Goal: Information Seeking & Learning: Learn about a topic

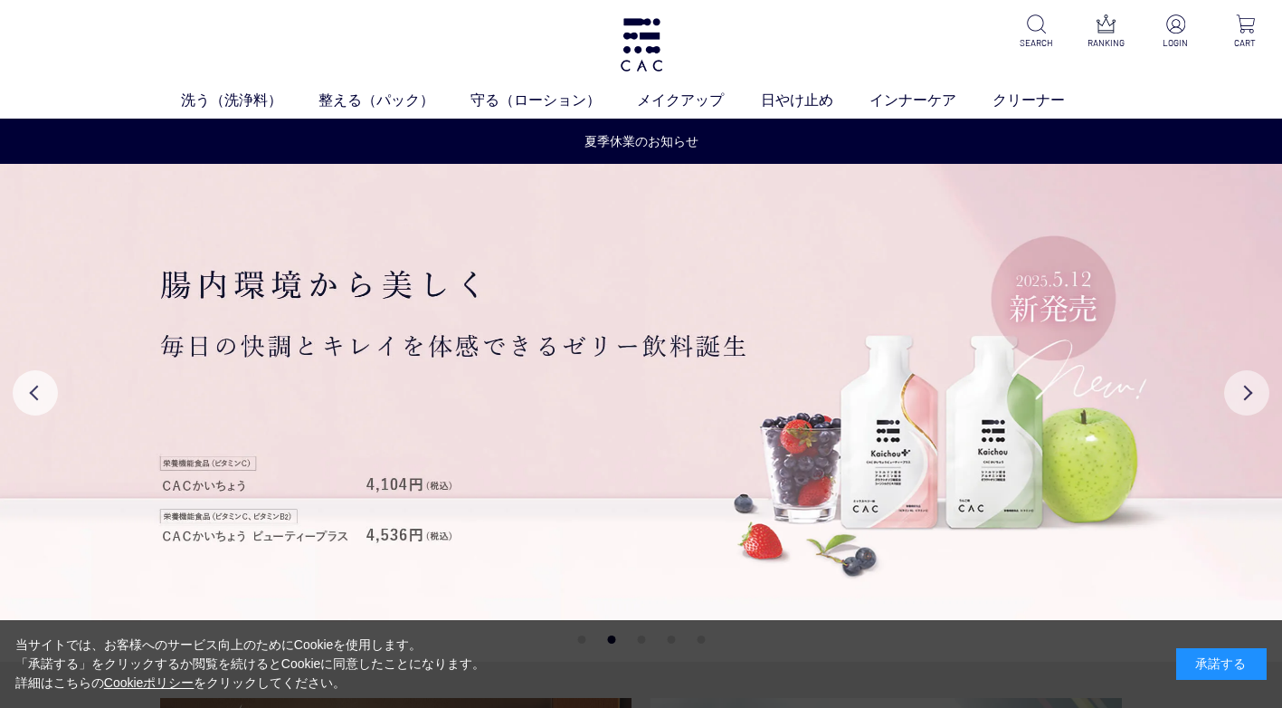
click at [1247, 389] on button "Next" at bounding box center [1246, 392] width 45 height 45
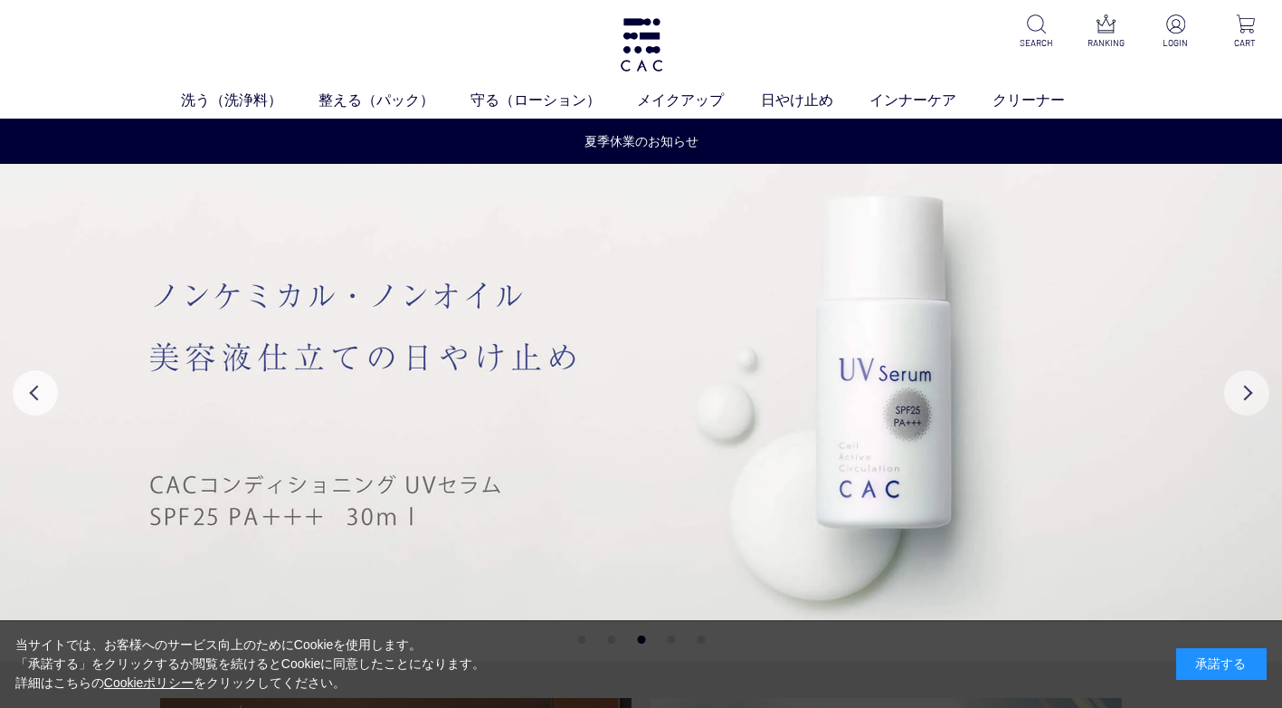
click at [1247, 389] on button "Next" at bounding box center [1246, 392] width 45 height 45
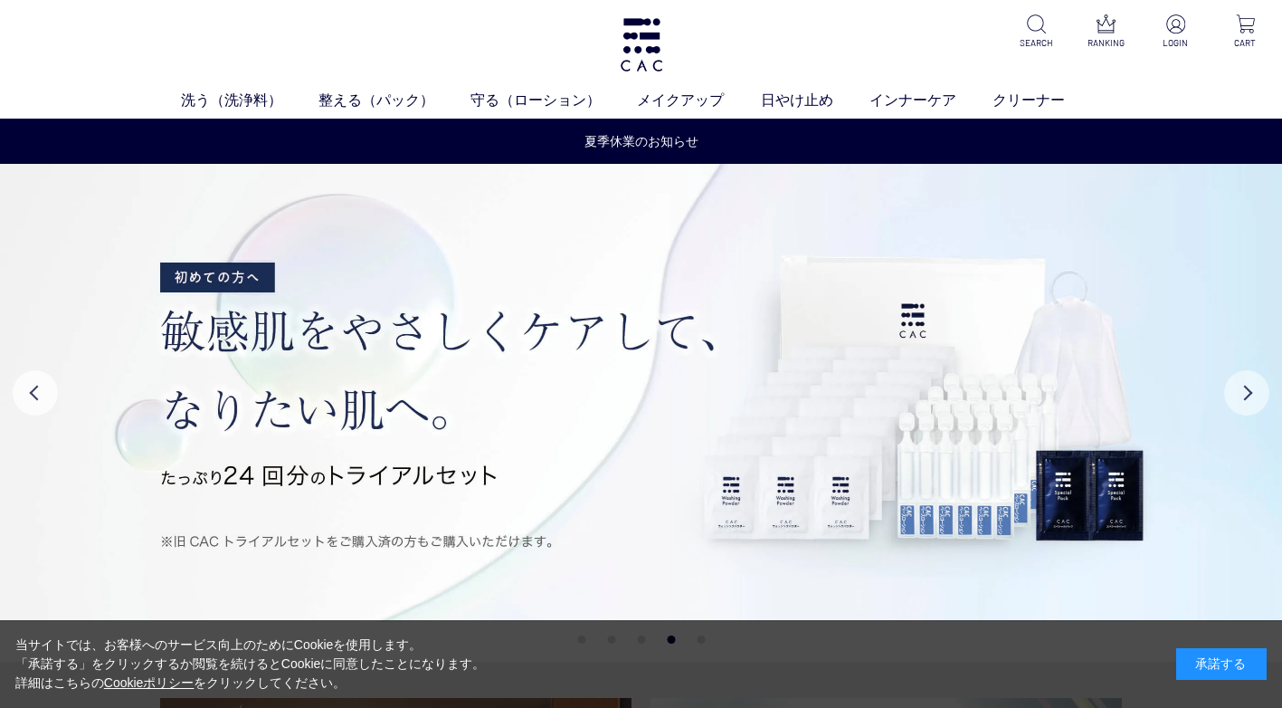
click at [1247, 389] on button "Next" at bounding box center [1246, 392] width 45 height 45
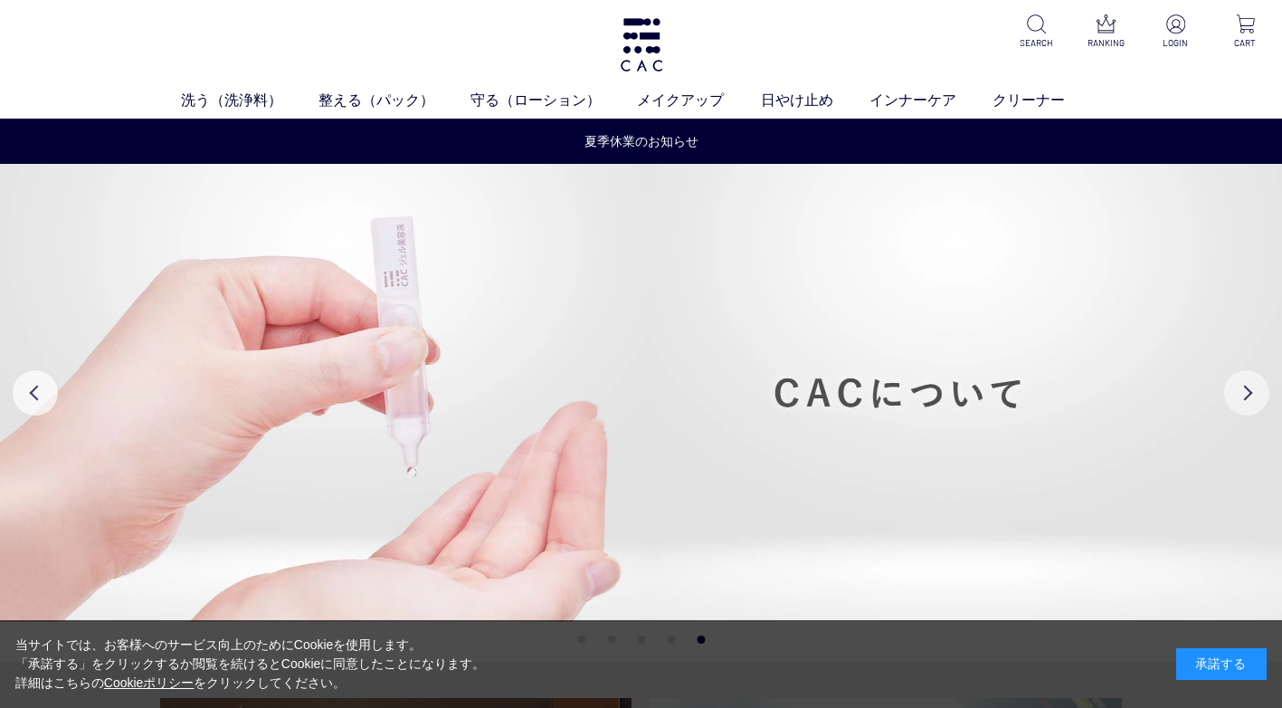
click at [1247, 389] on button "Next" at bounding box center [1246, 392] width 45 height 45
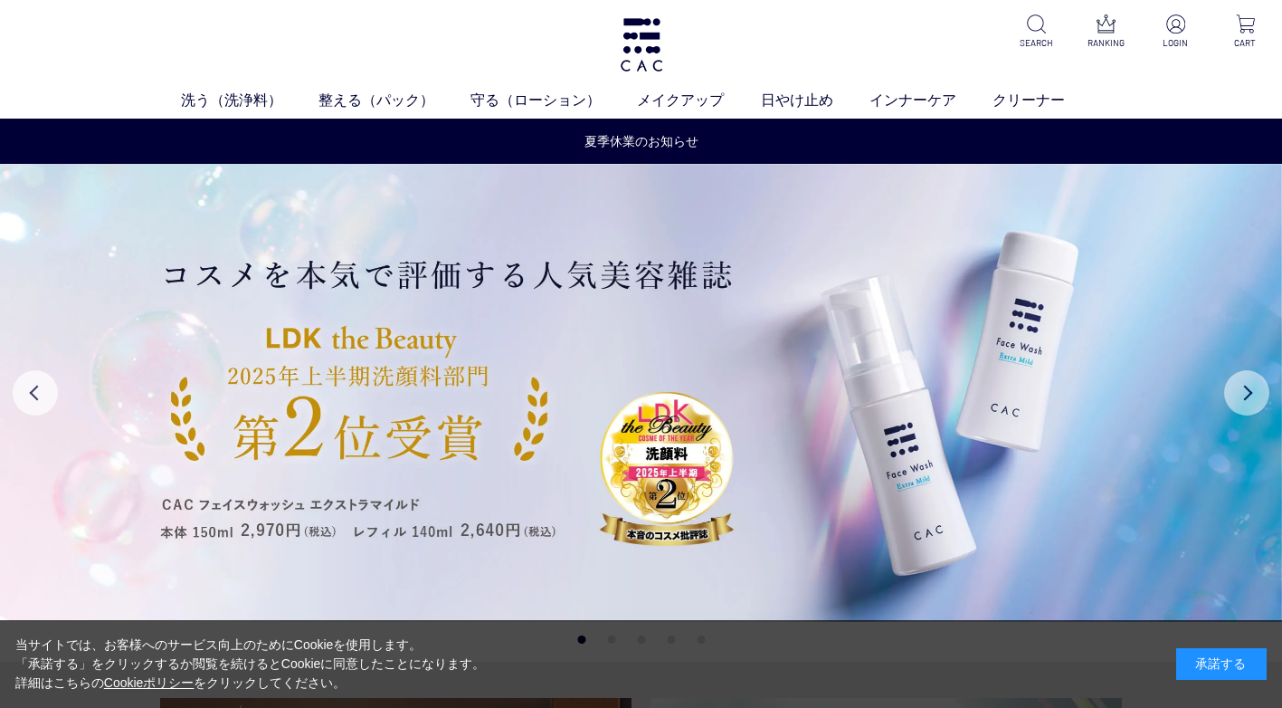
click at [1247, 388] on button "Next" at bounding box center [1246, 392] width 45 height 45
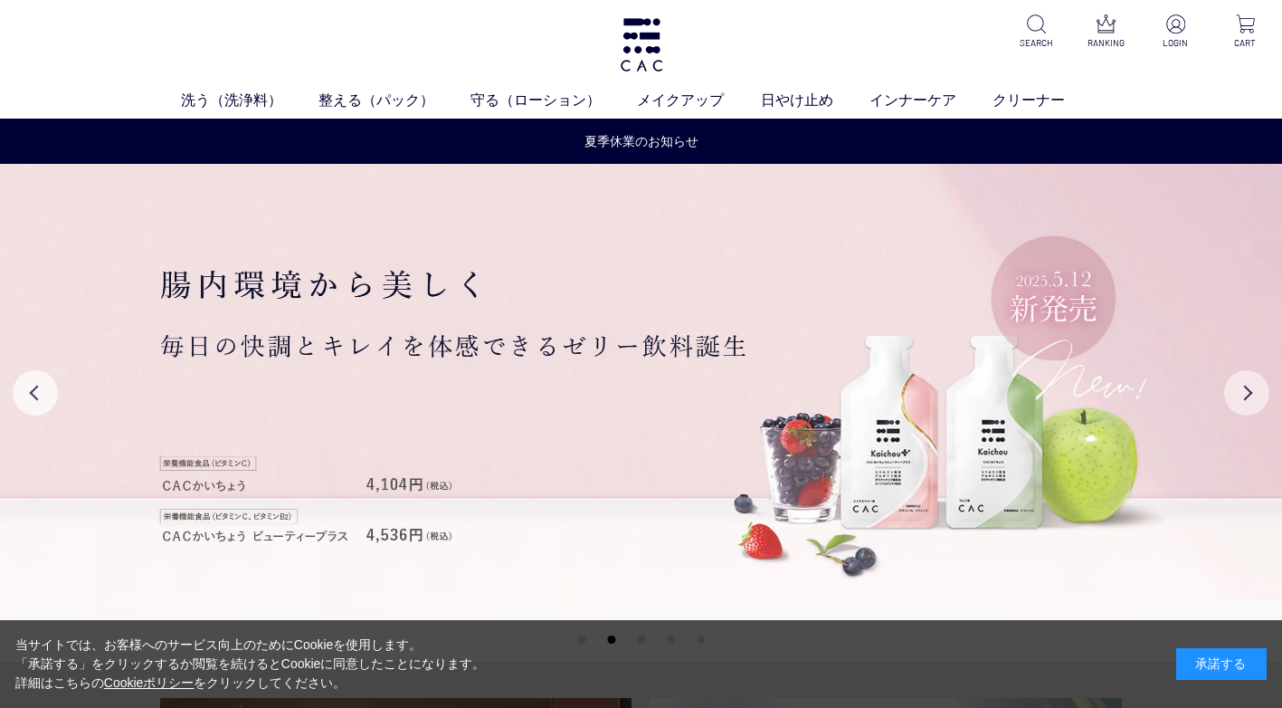
click at [1247, 388] on button "Next" at bounding box center [1246, 392] width 45 height 45
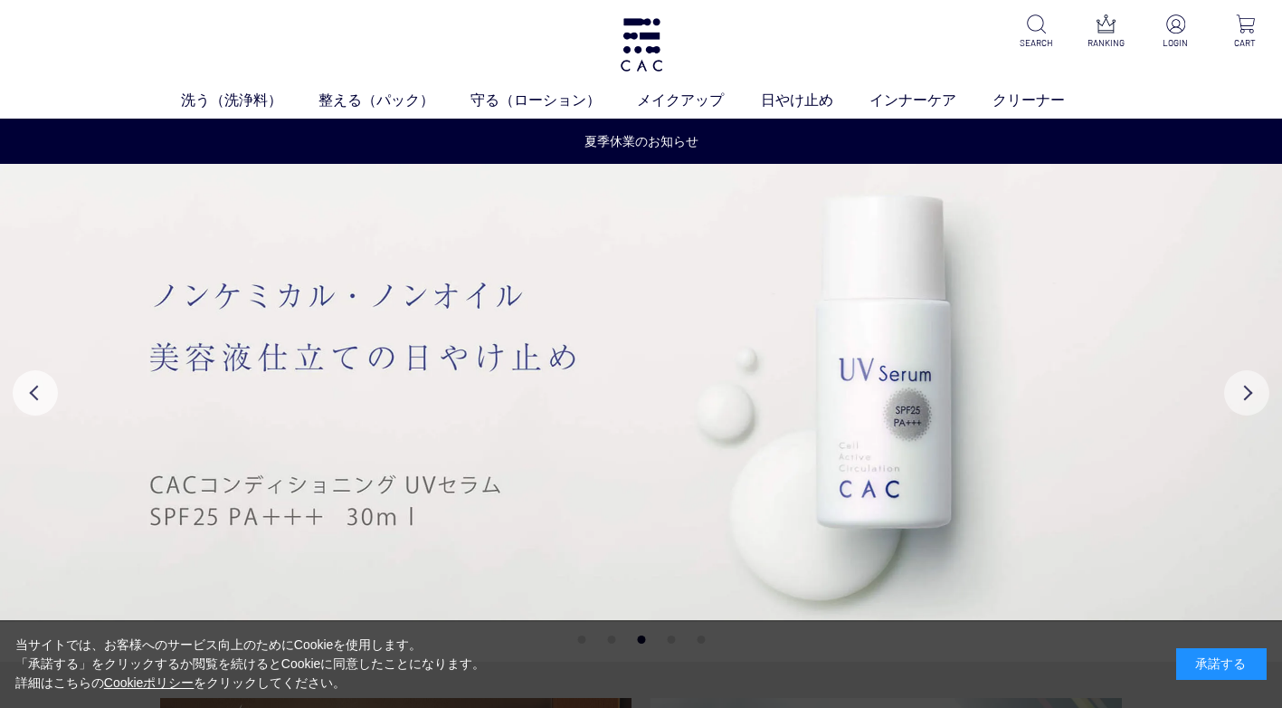
click at [1247, 388] on button "Next" at bounding box center [1246, 392] width 45 height 45
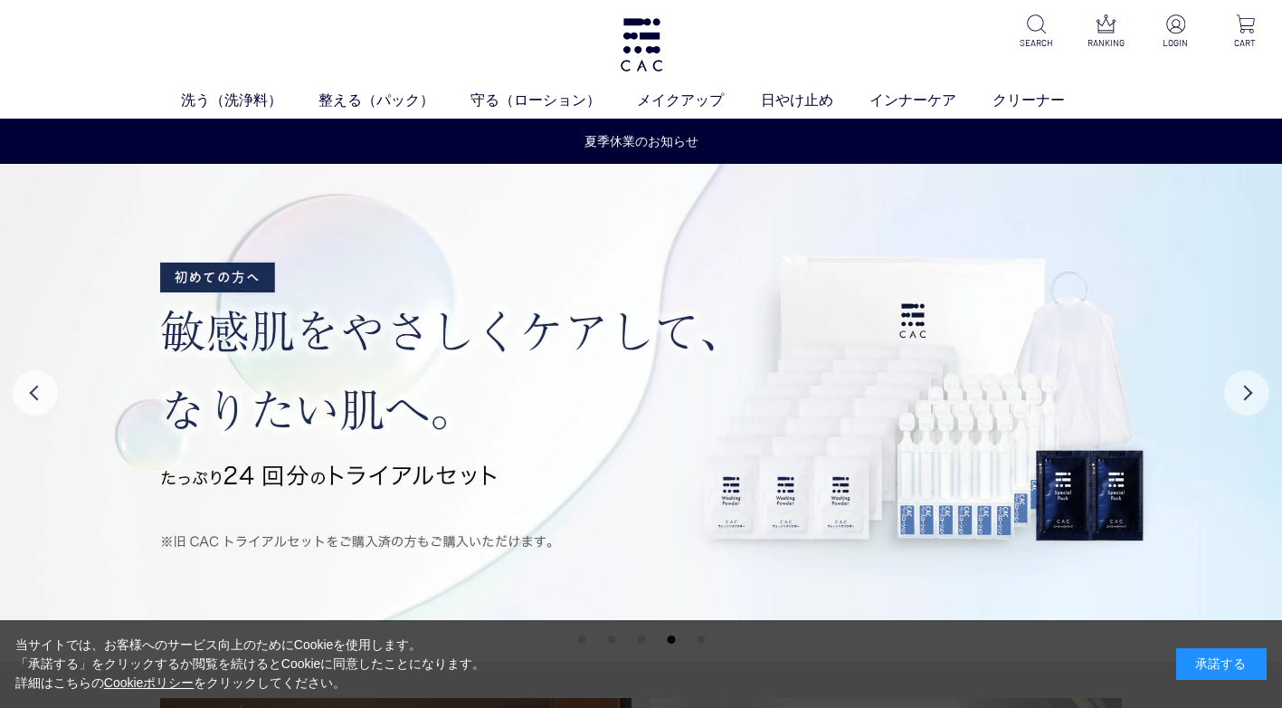
click at [1247, 388] on button "Next" at bounding box center [1246, 392] width 45 height 45
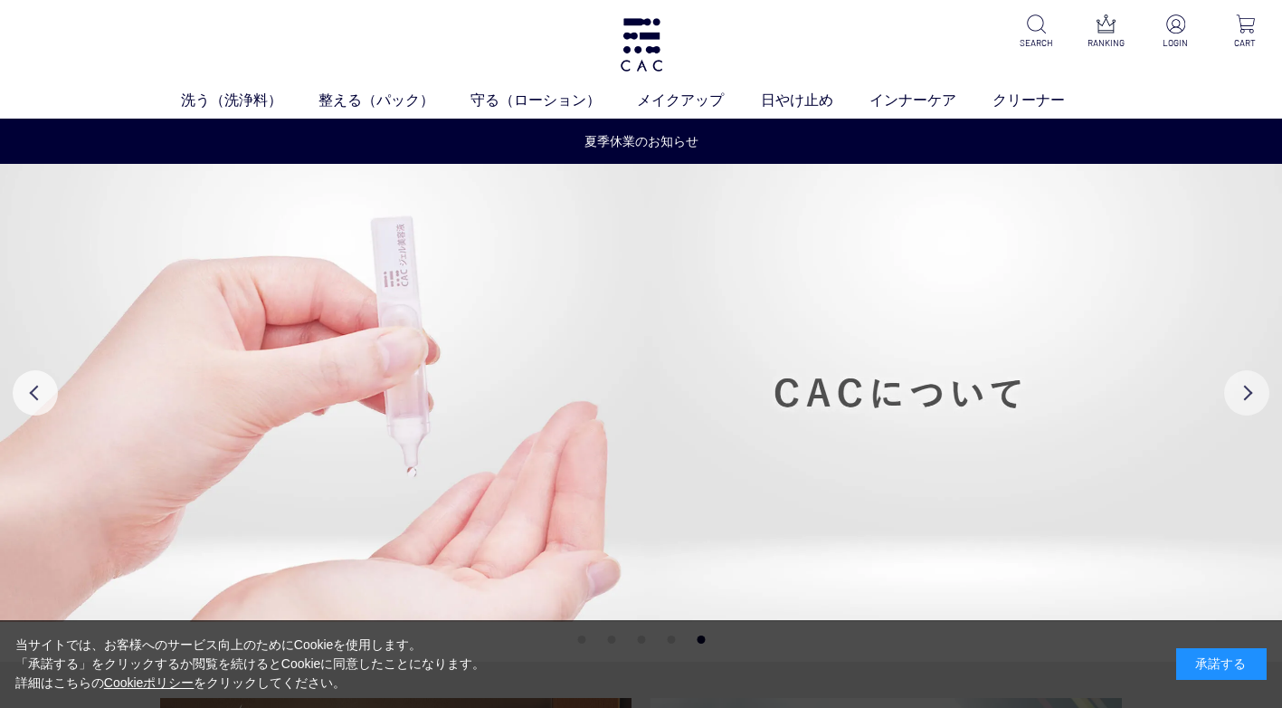
click at [1247, 388] on button "Next" at bounding box center [1246, 392] width 45 height 45
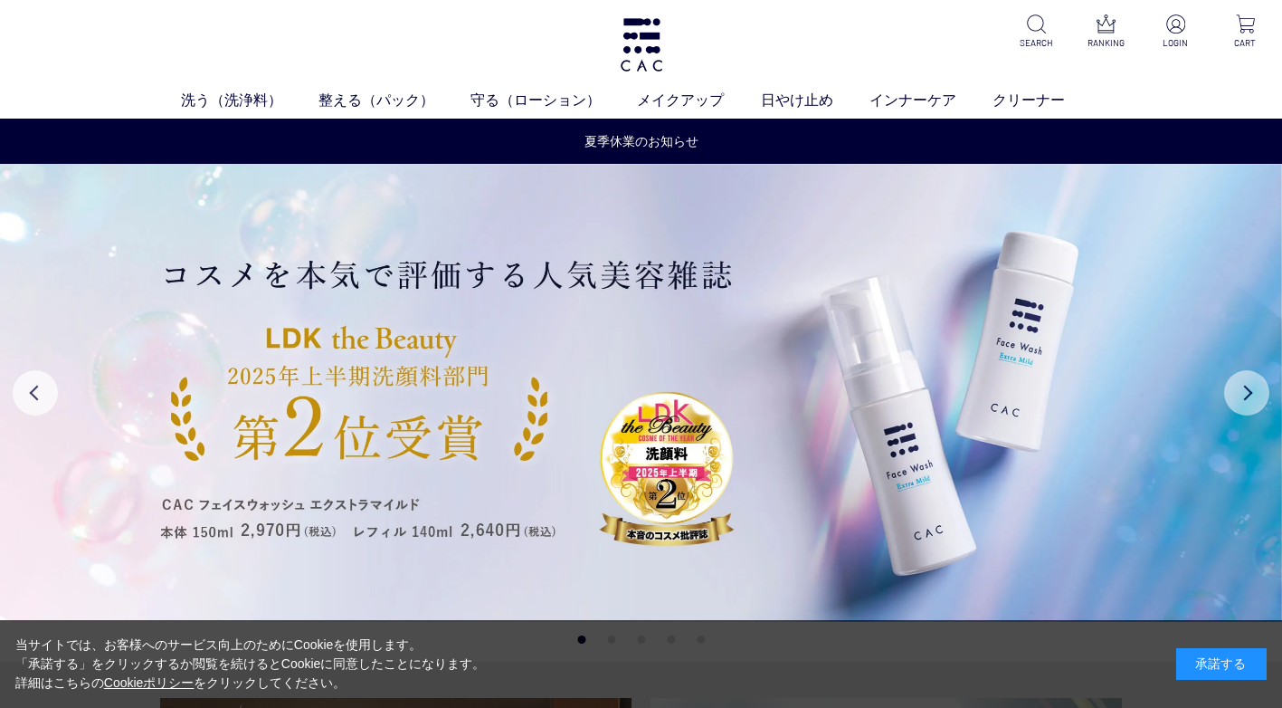
click at [1247, 386] on button "Next" at bounding box center [1246, 392] width 45 height 45
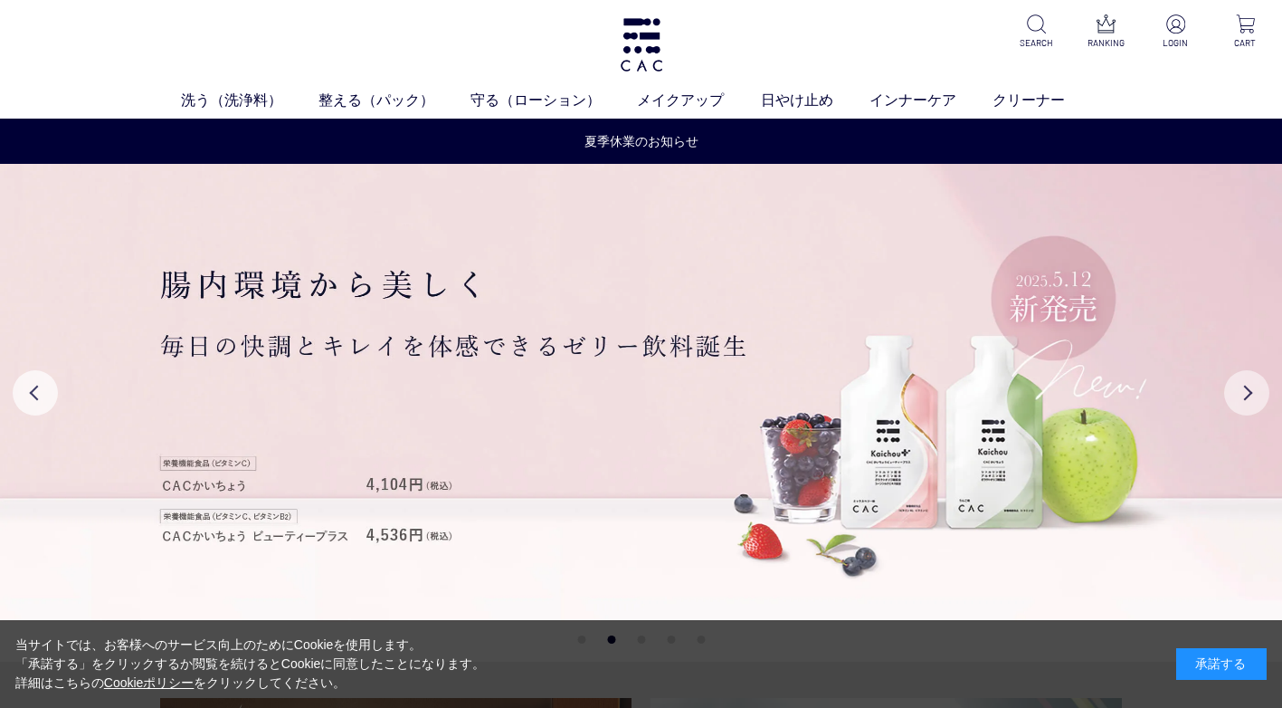
click at [1247, 384] on button "Next" at bounding box center [1246, 392] width 45 height 45
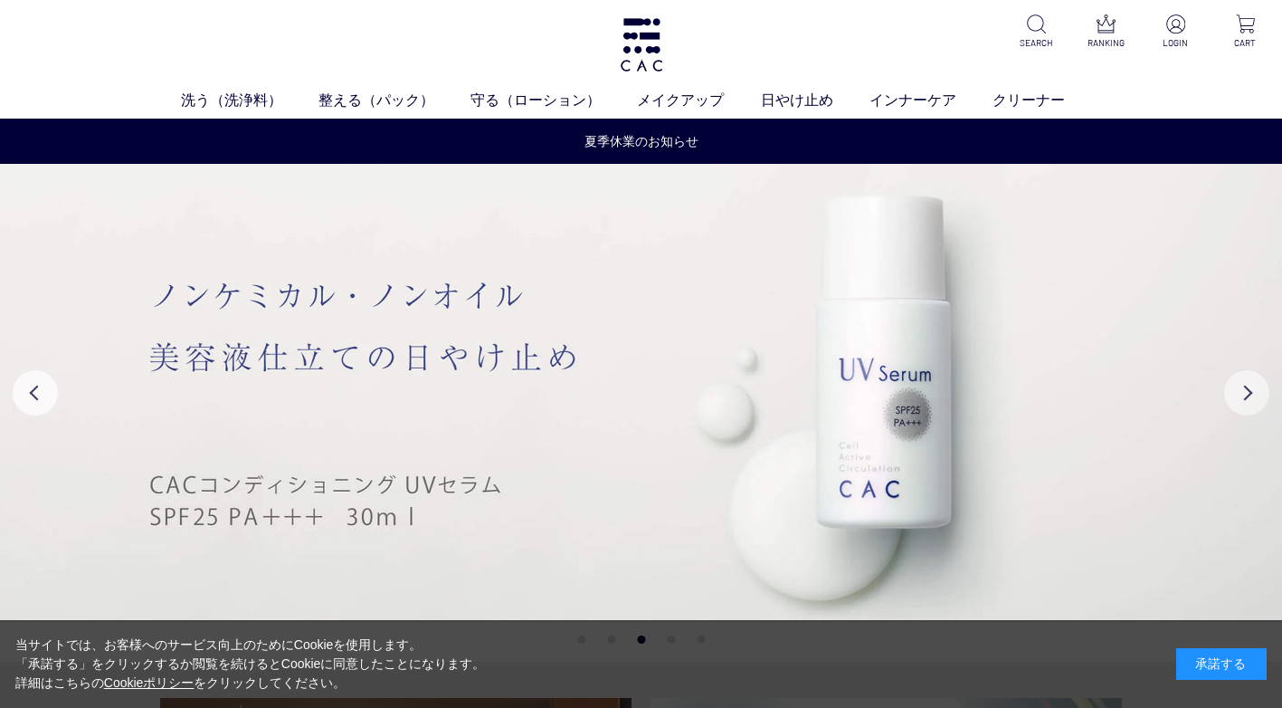
click at [1247, 384] on button "Next" at bounding box center [1246, 392] width 45 height 45
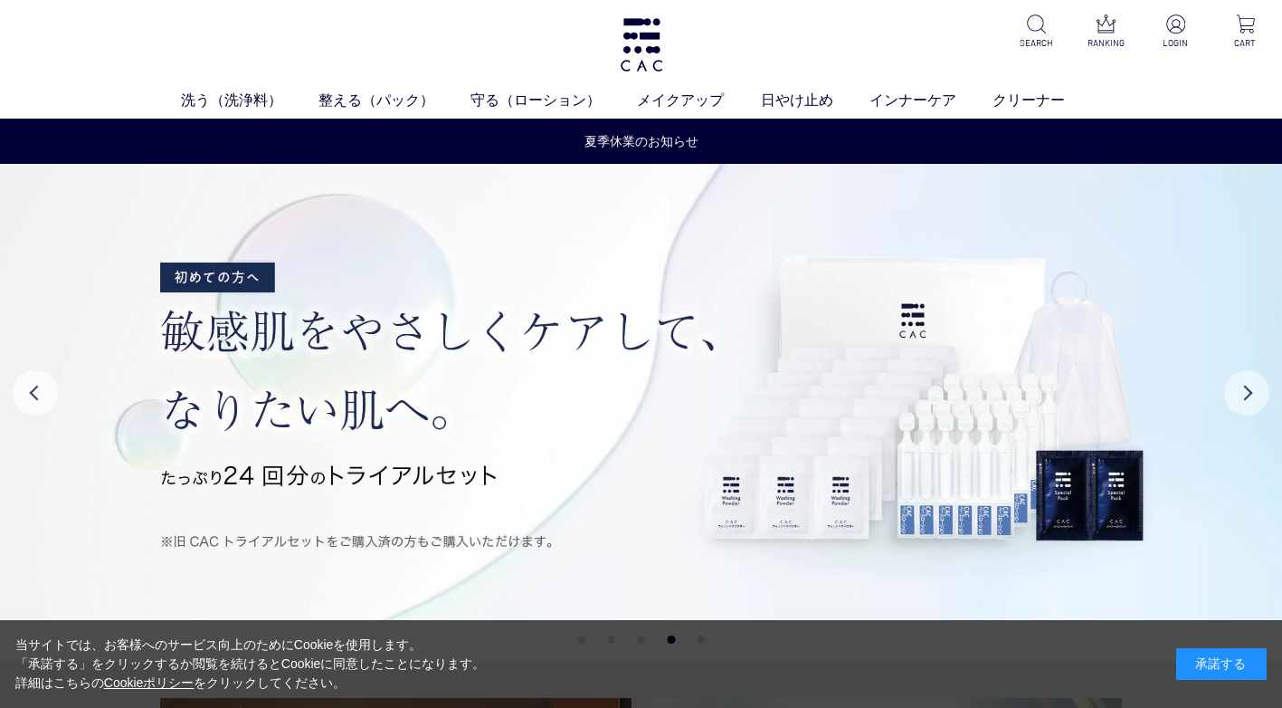
click at [1247, 384] on button "Next" at bounding box center [1246, 392] width 45 height 45
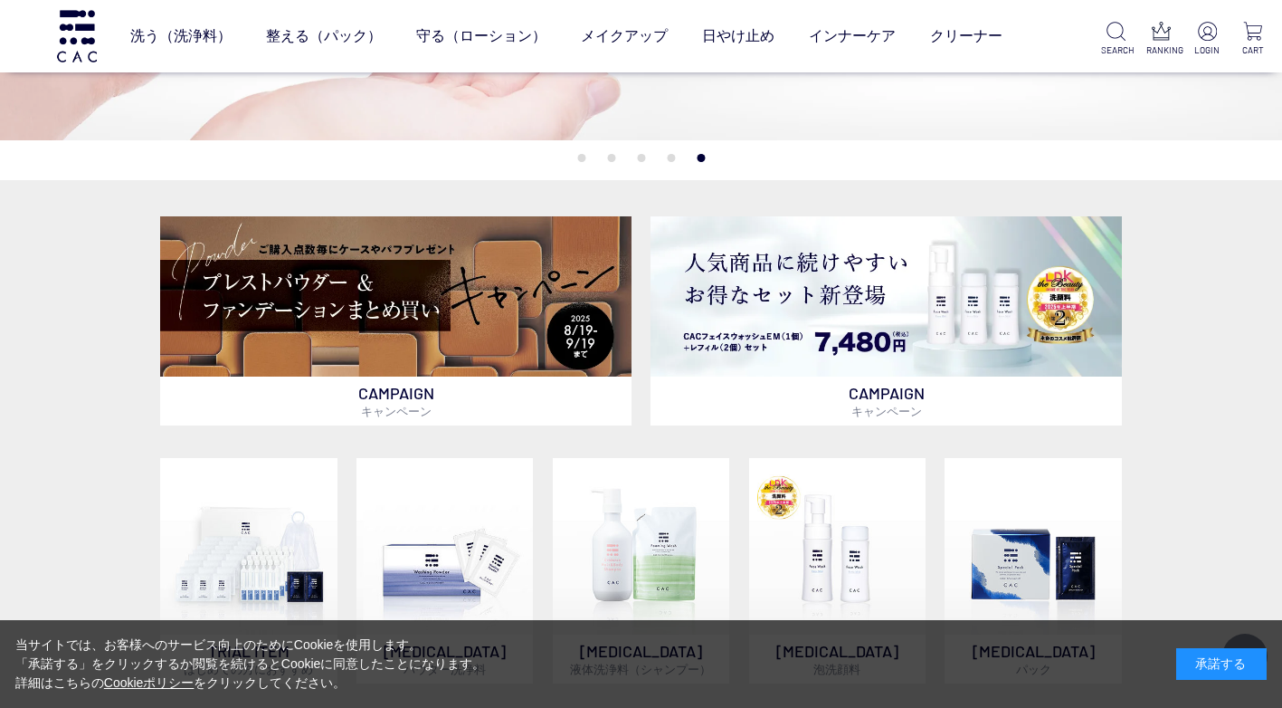
scroll to position [362, 0]
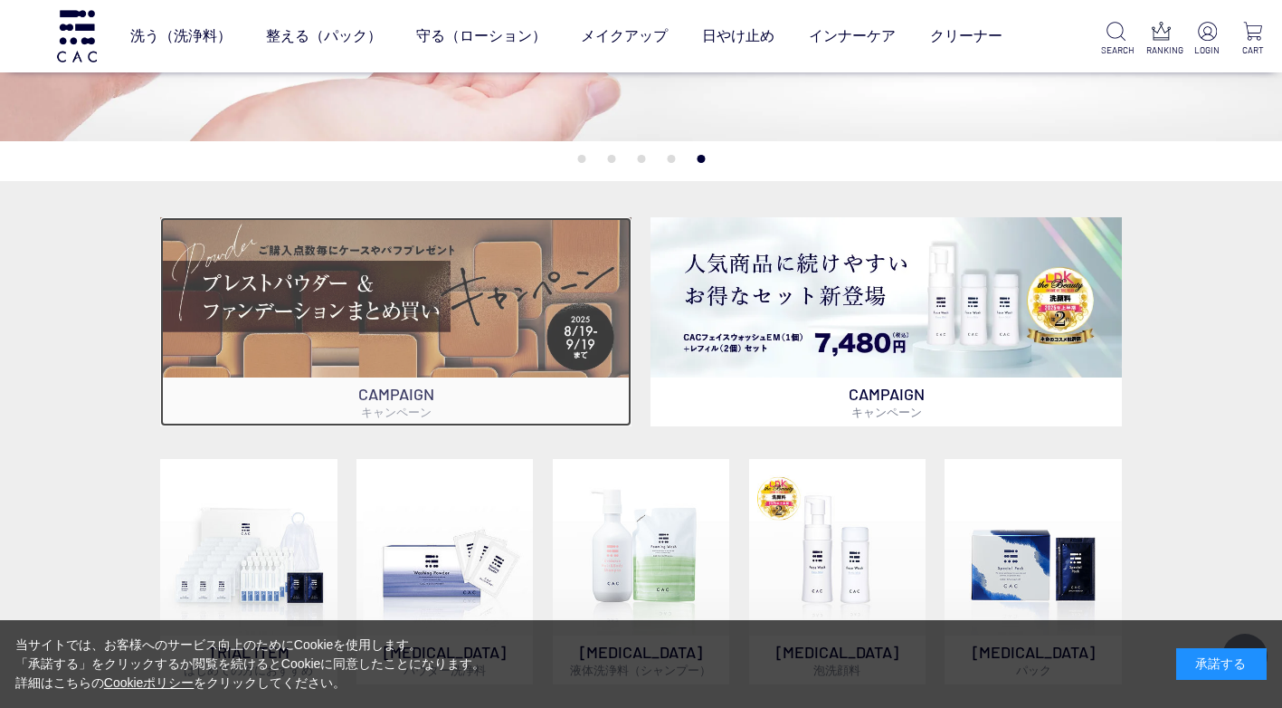
click at [350, 280] on img at bounding box center [395, 297] width 471 height 160
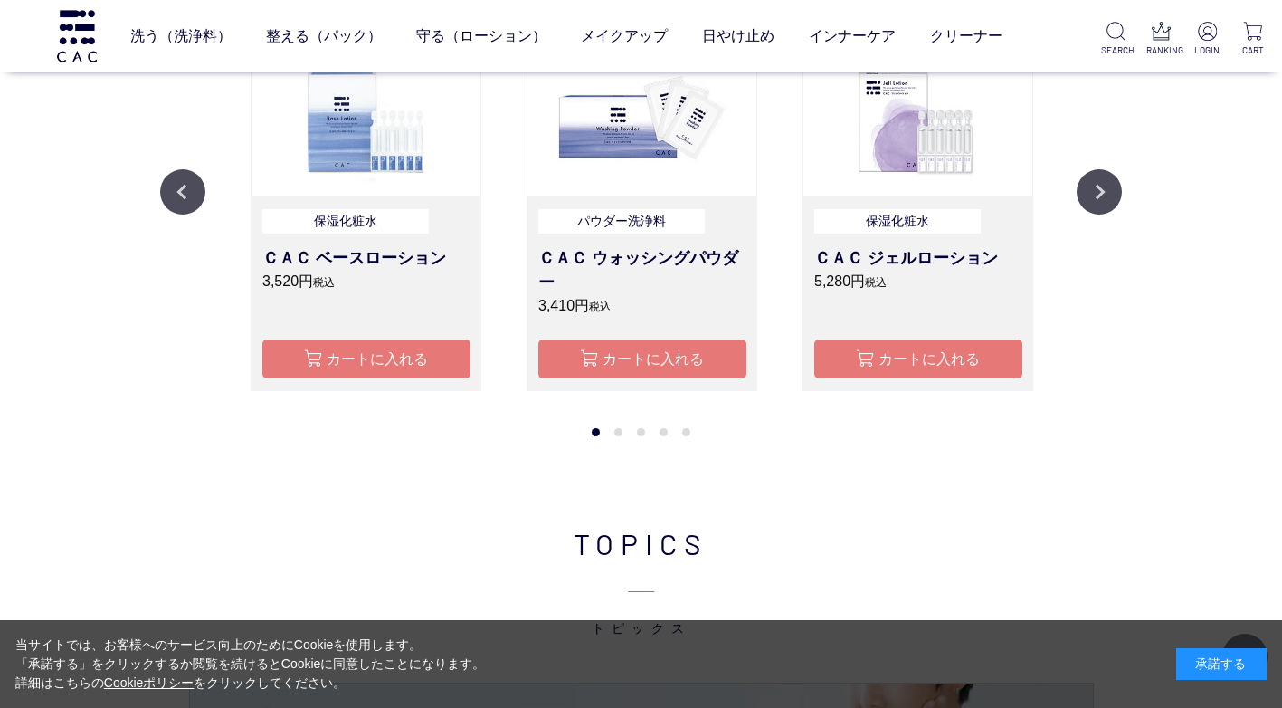
scroll to position [1538, 0]
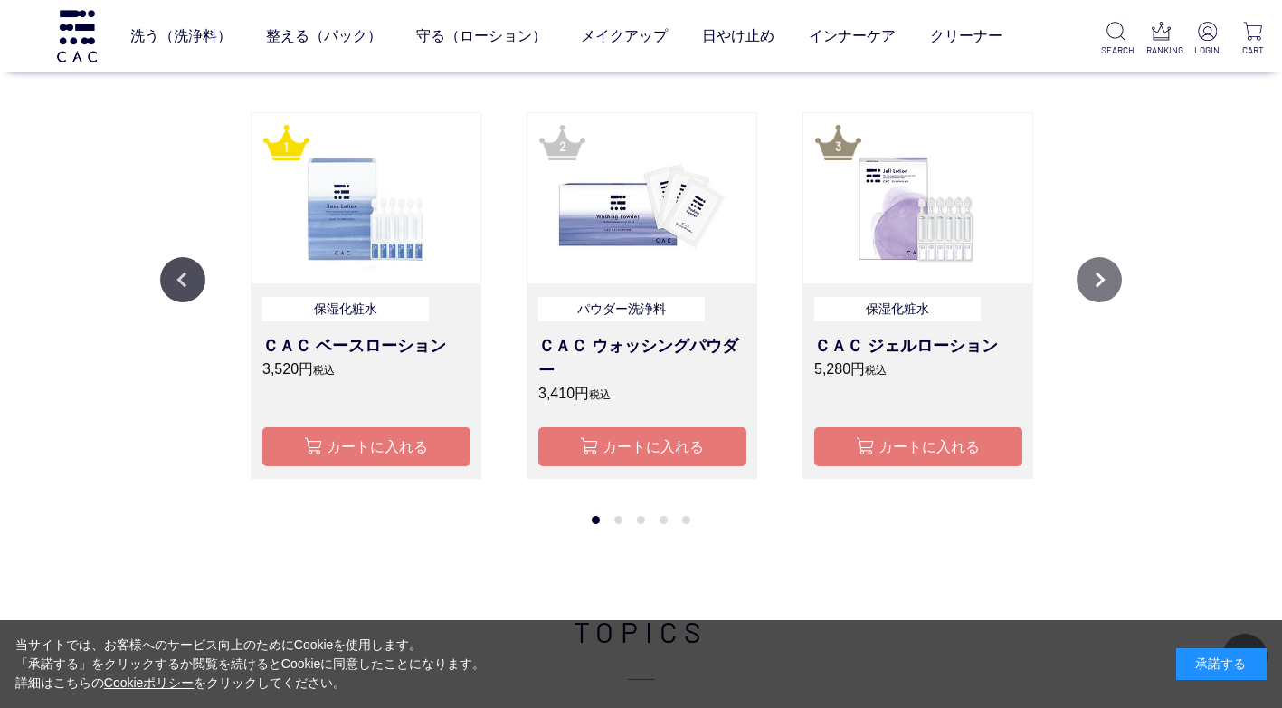
click at [1098, 284] on button "Next" at bounding box center [1099, 279] width 45 height 45
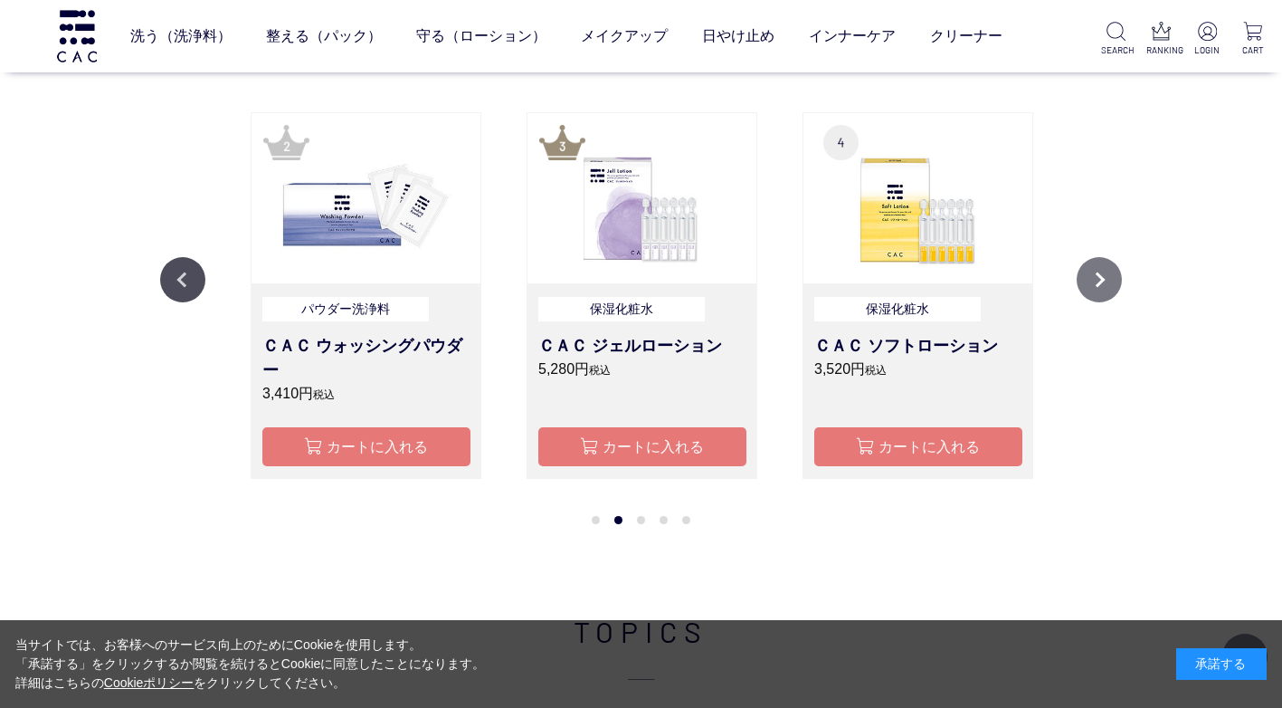
click at [1098, 284] on button "Next" at bounding box center [1099, 279] width 45 height 45
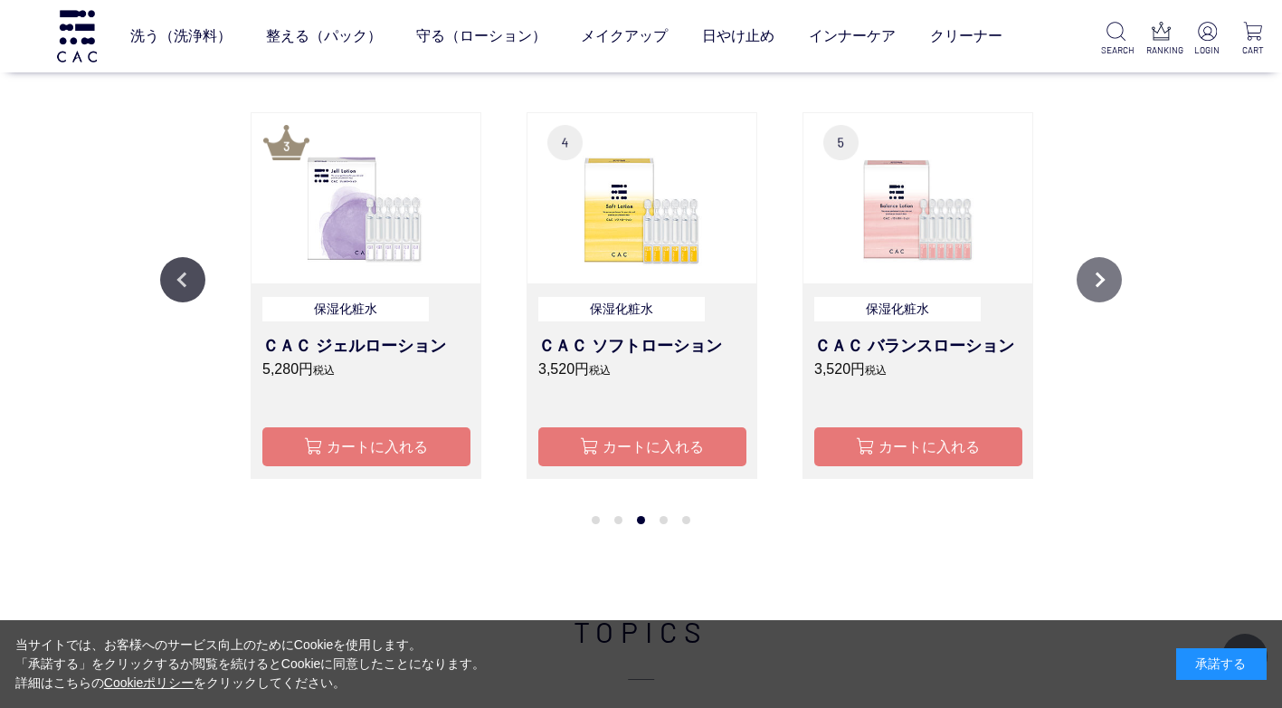
click at [1098, 284] on button "Next" at bounding box center [1099, 279] width 45 height 45
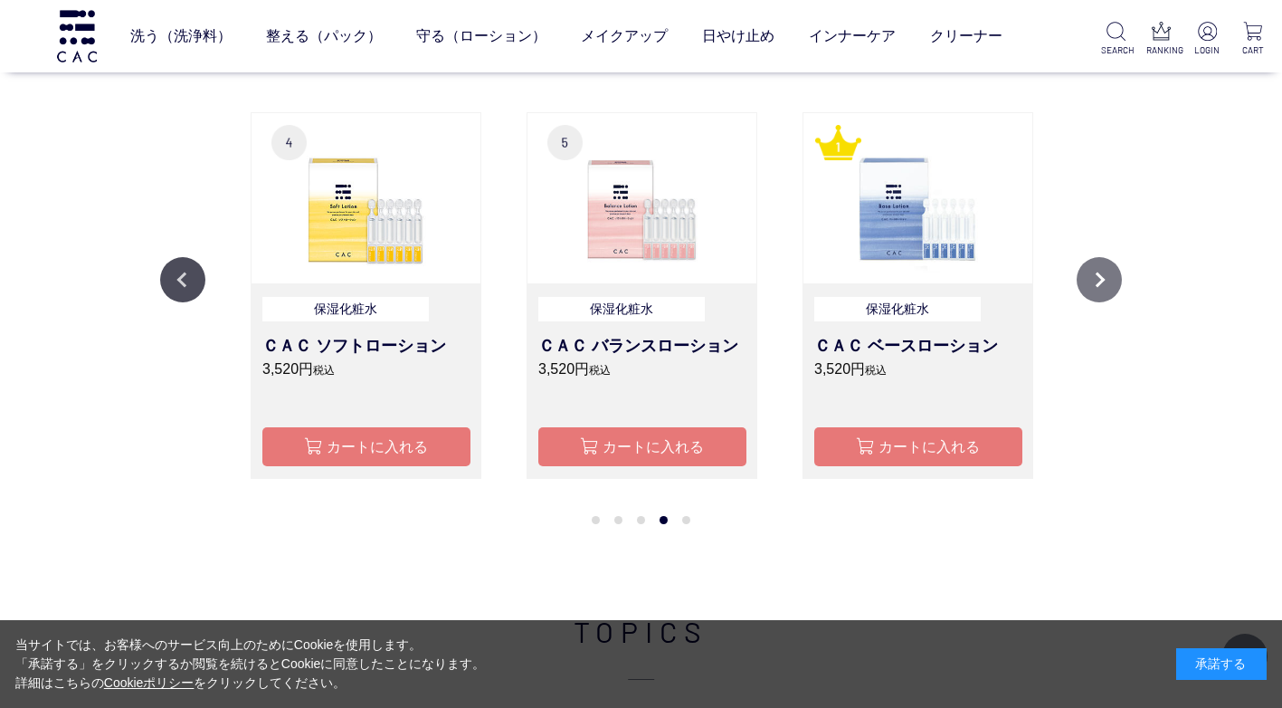
click at [1098, 284] on button "Next" at bounding box center [1099, 279] width 45 height 45
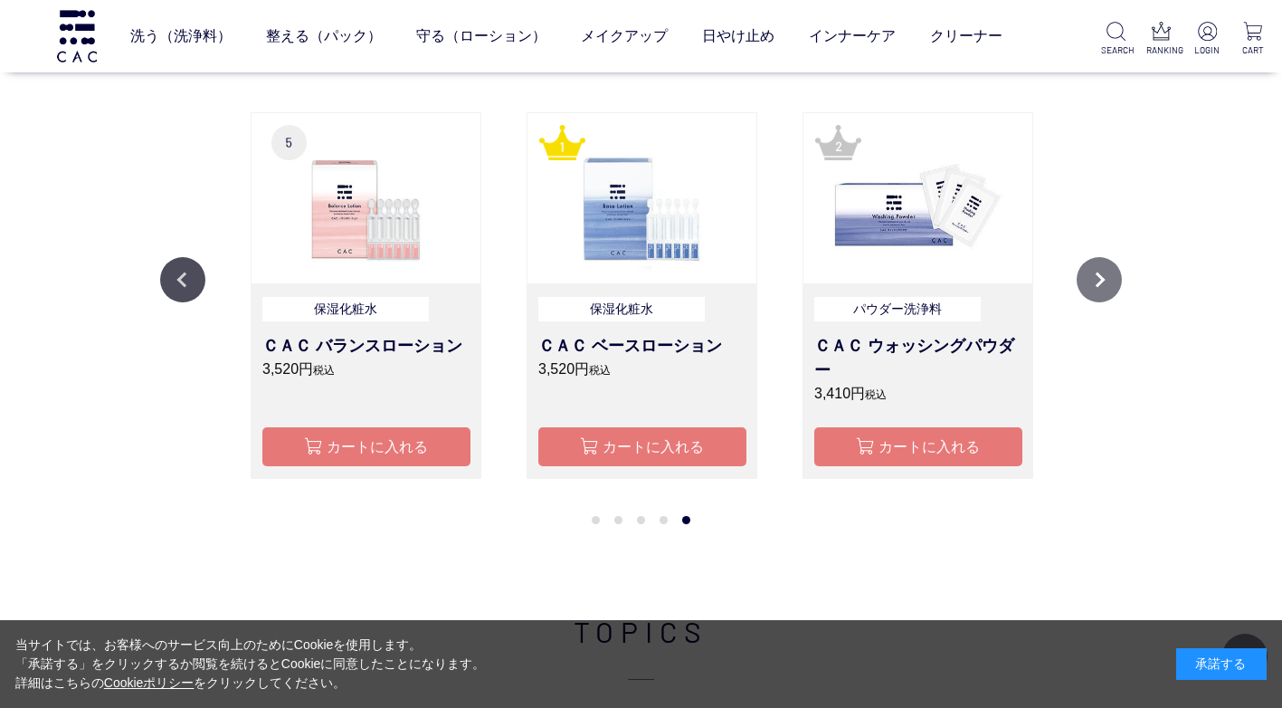
click at [1098, 284] on button "Next" at bounding box center [1099, 279] width 45 height 45
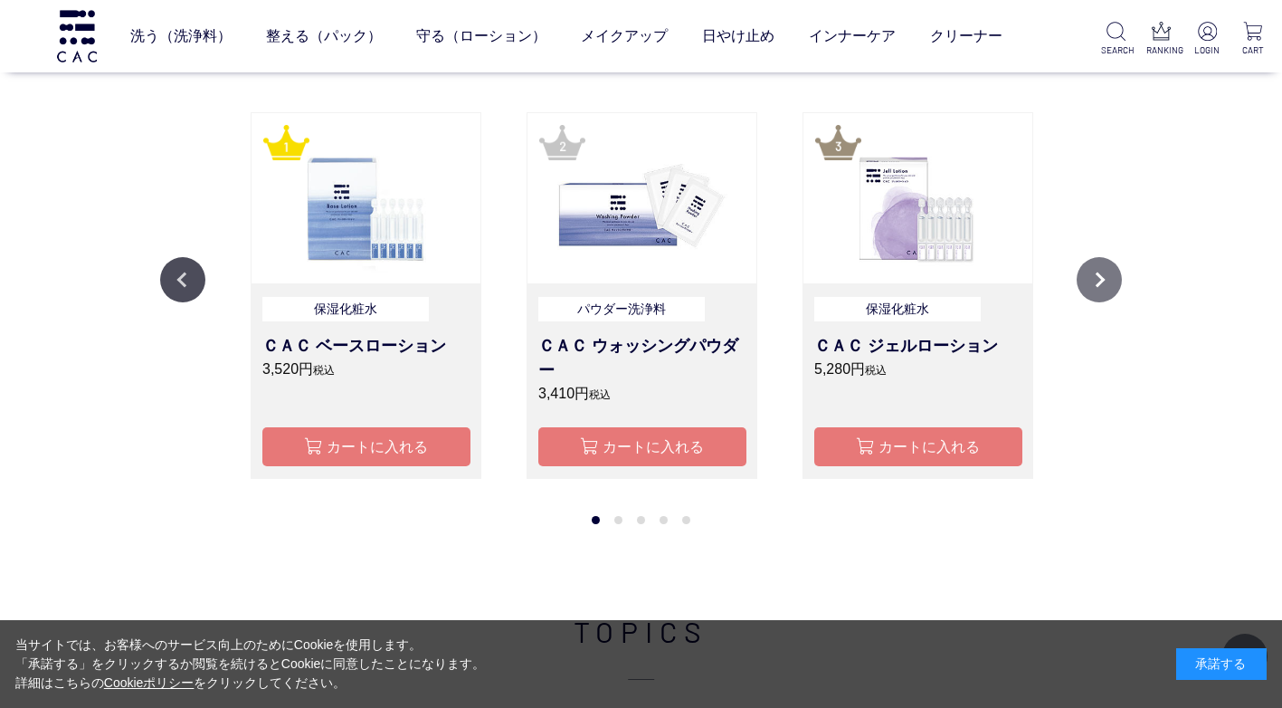
click at [1098, 284] on button "Next" at bounding box center [1099, 279] width 45 height 45
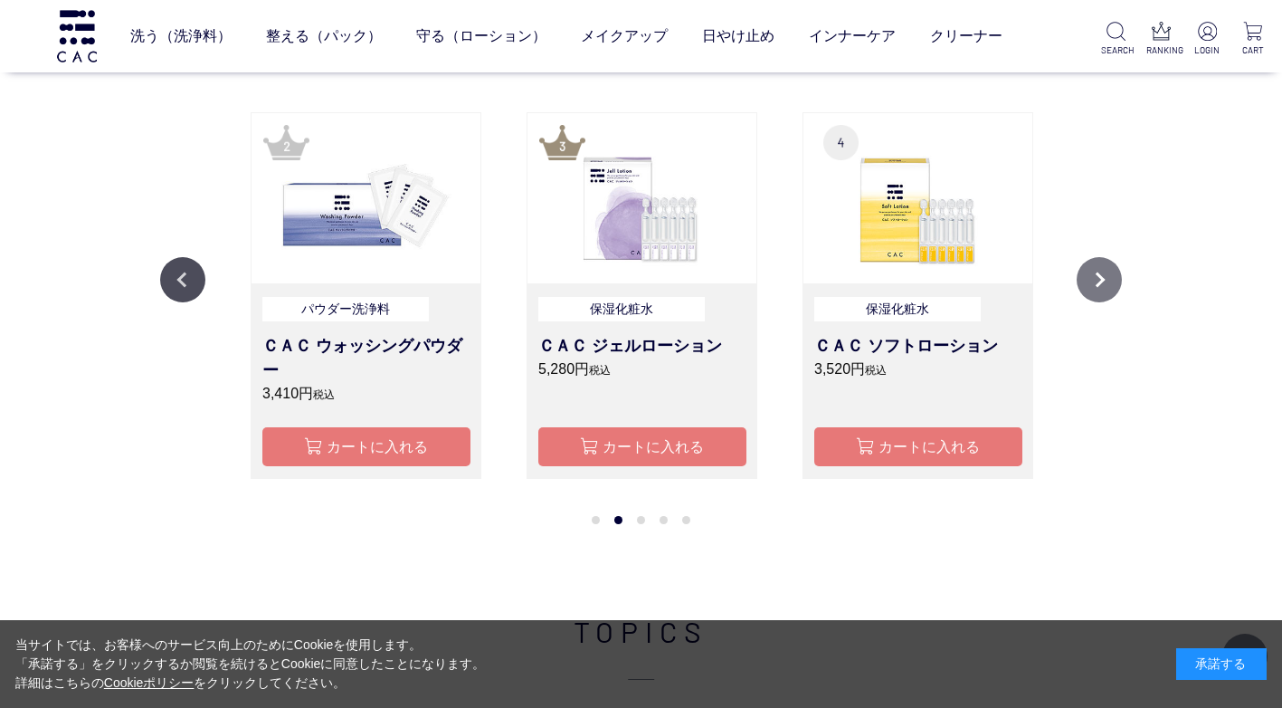
click at [1098, 284] on button "Next" at bounding box center [1099, 279] width 45 height 45
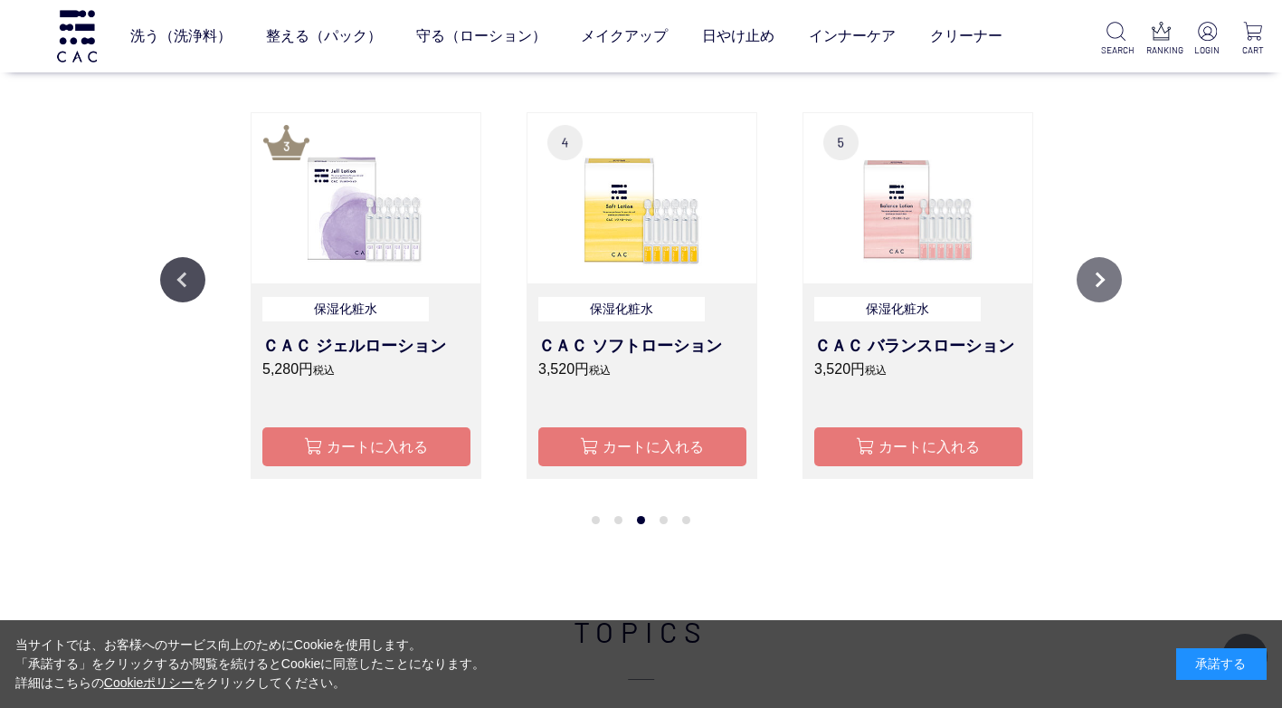
click at [1098, 284] on button "Next" at bounding box center [1099, 279] width 45 height 45
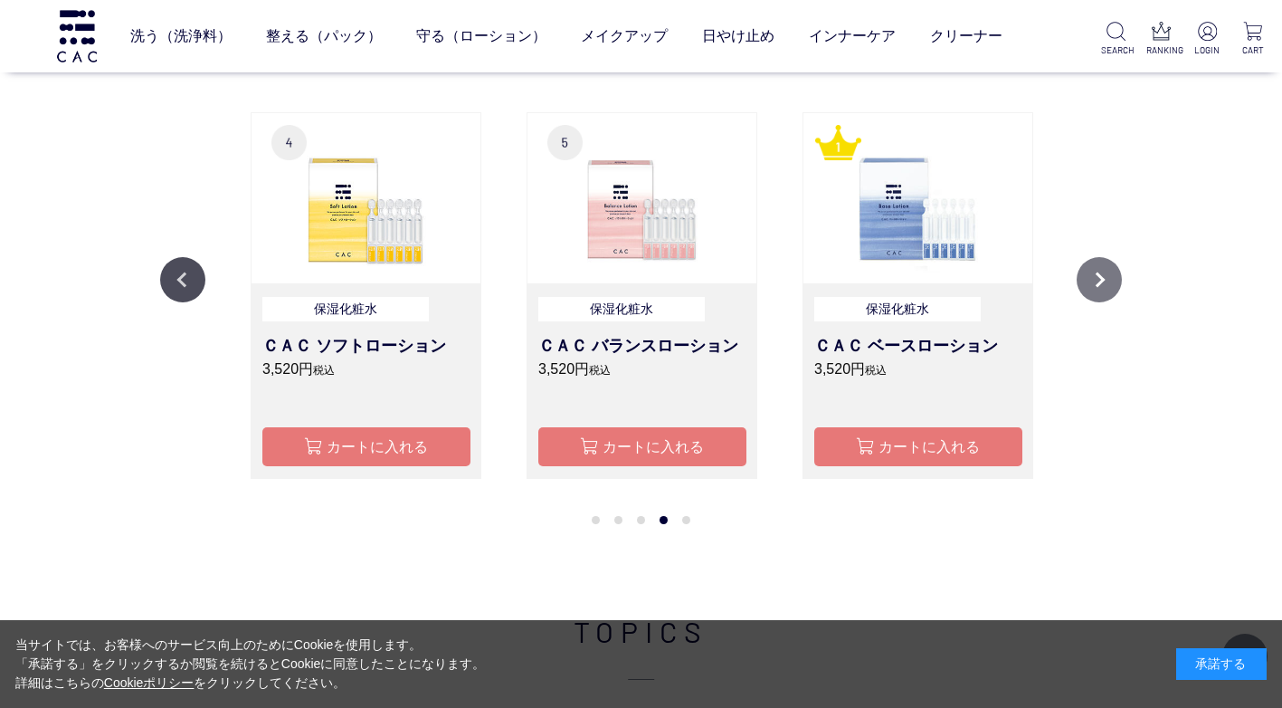
click at [1098, 284] on button "Next" at bounding box center [1099, 279] width 45 height 45
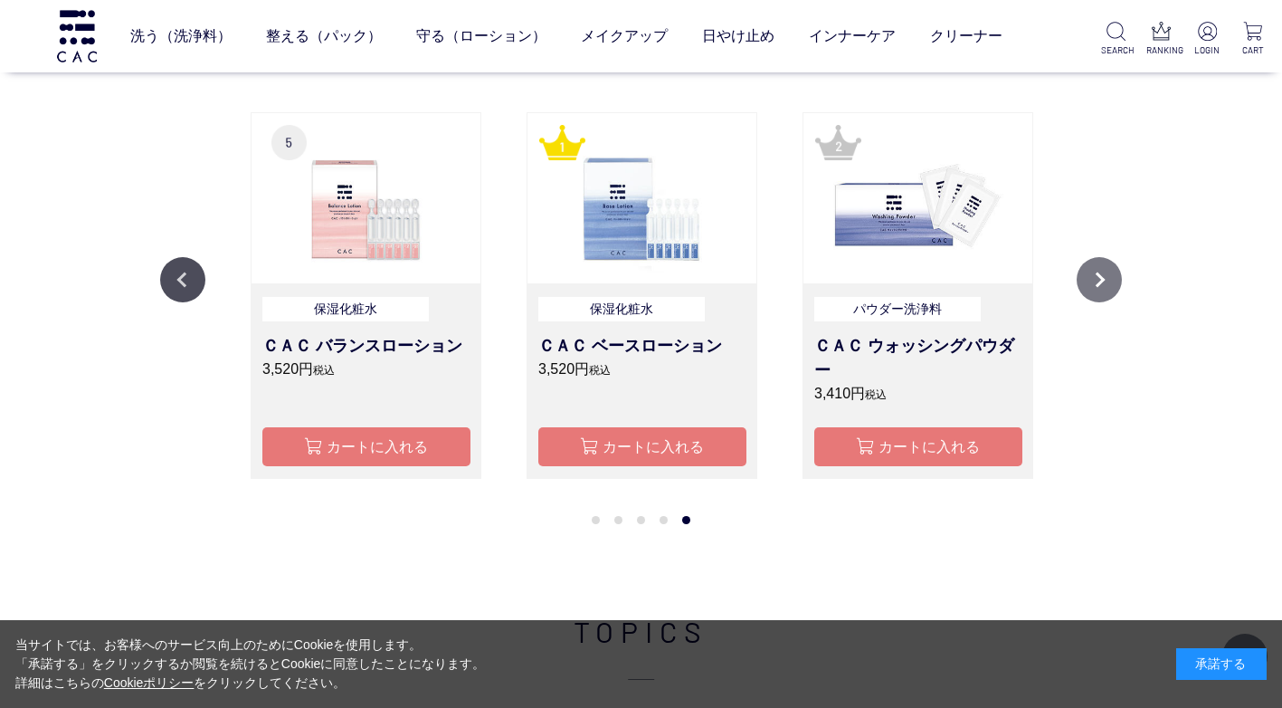
click at [1098, 284] on button "Next" at bounding box center [1099, 279] width 45 height 45
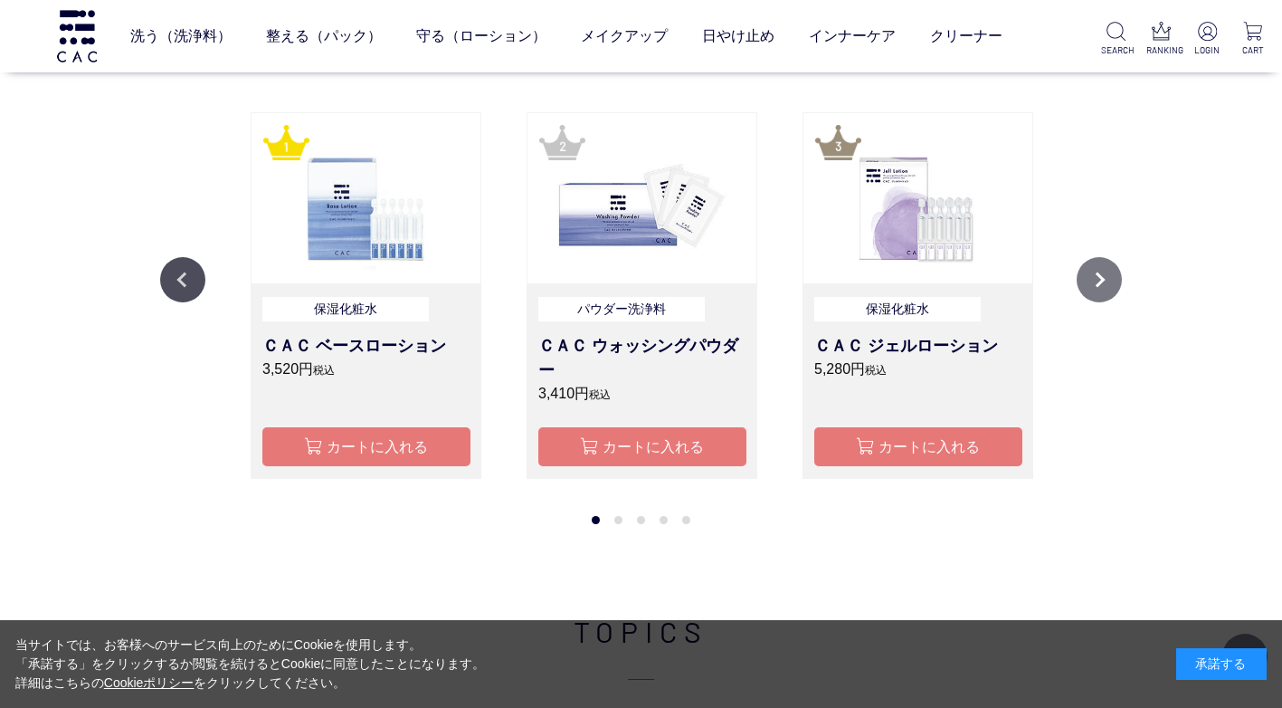
click at [1098, 284] on button "Next" at bounding box center [1099, 279] width 45 height 45
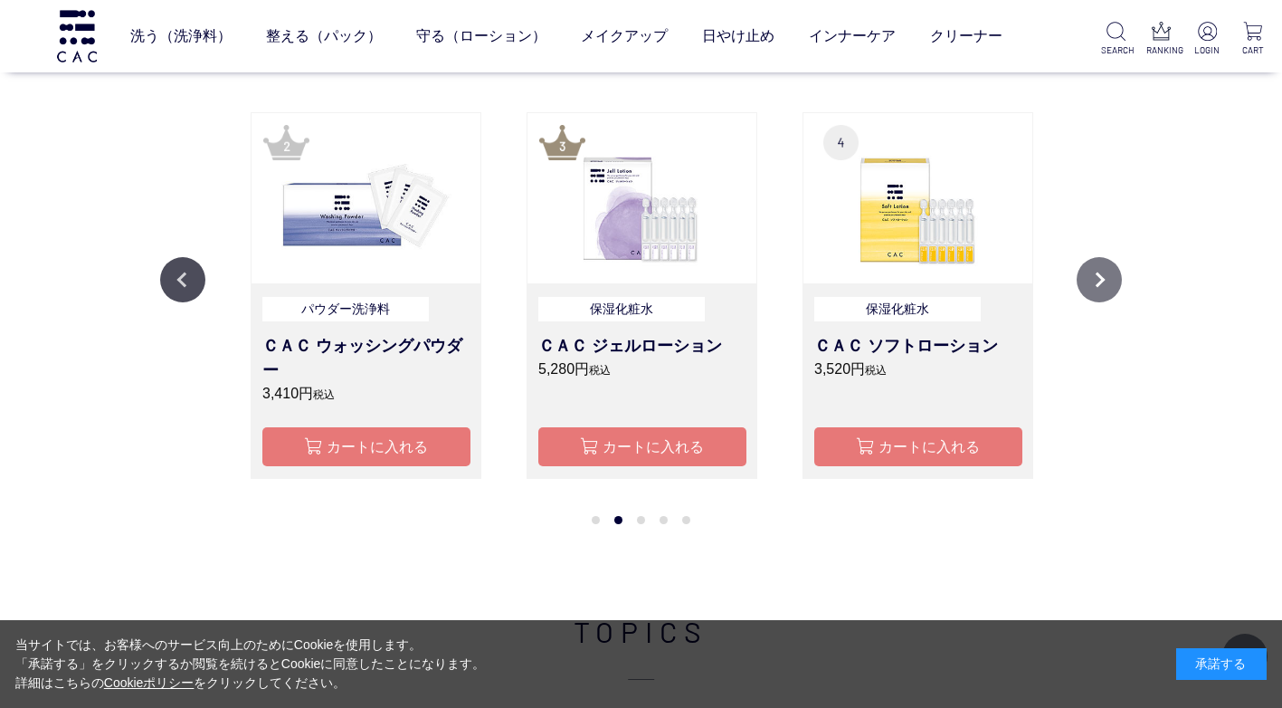
click at [1098, 284] on button "Next" at bounding box center [1099, 279] width 45 height 45
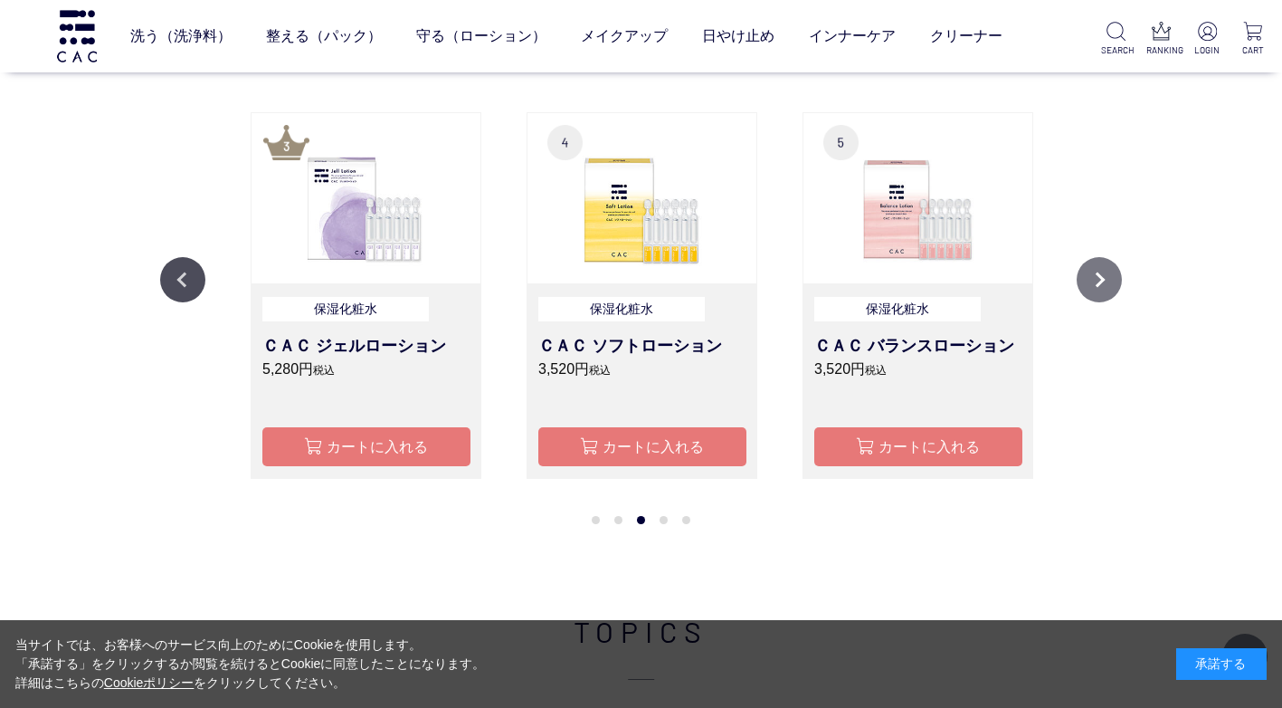
click at [1098, 284] on button "Next" at bounding box center [1099, 279] width 45 height 45
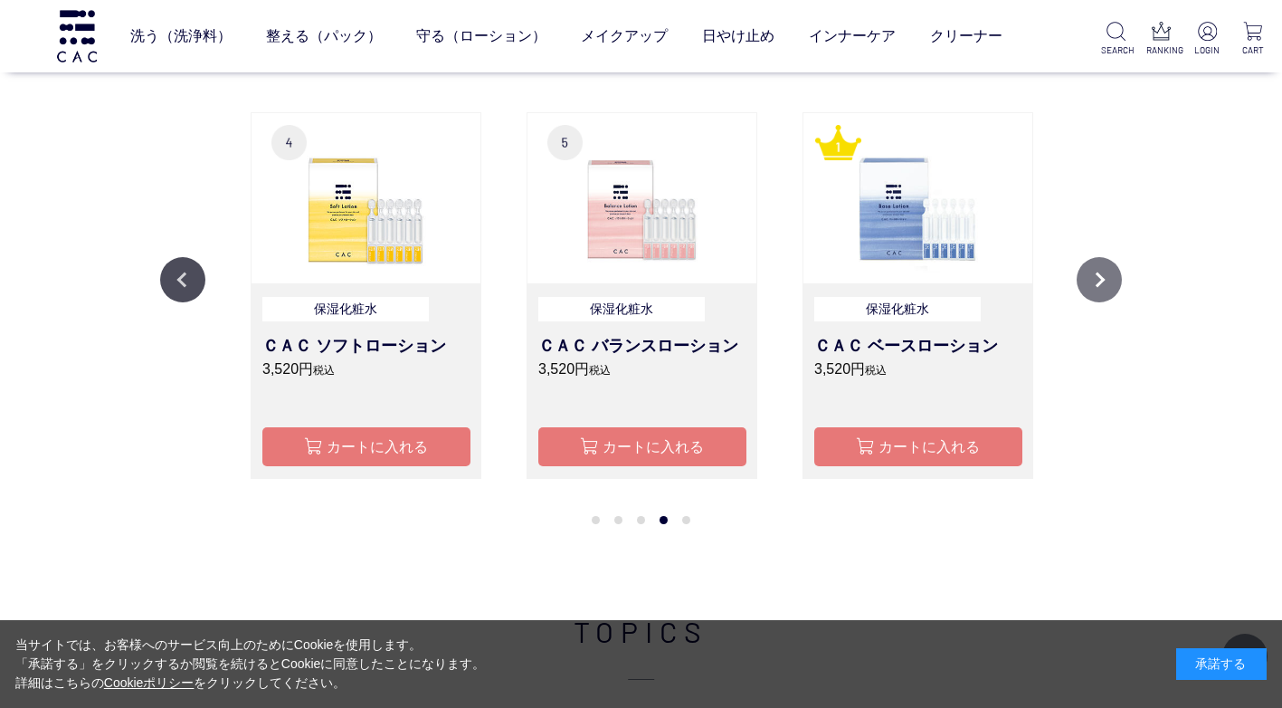
click at [1098, 284] on button "Next" at bounding box center [1099, 279] width 45 height 45
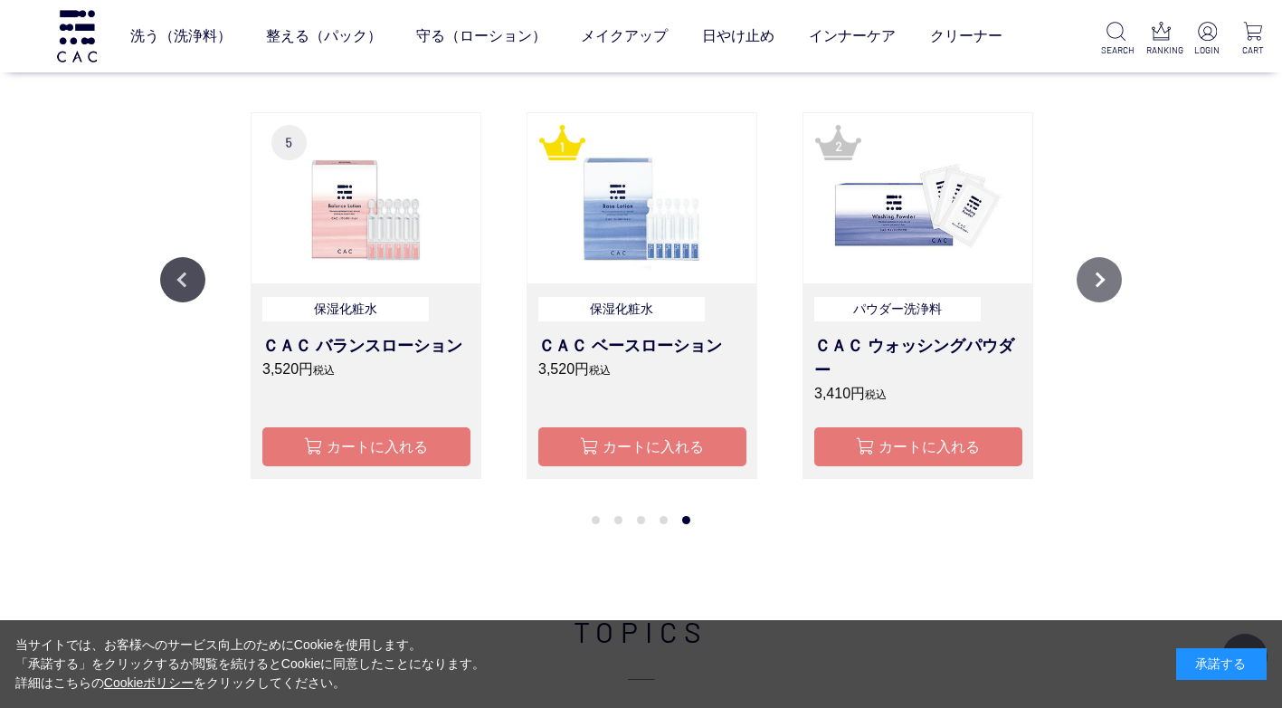
click at [1098, 284] on button "Next" at bounding box center [1099, 279] width 45 height 45
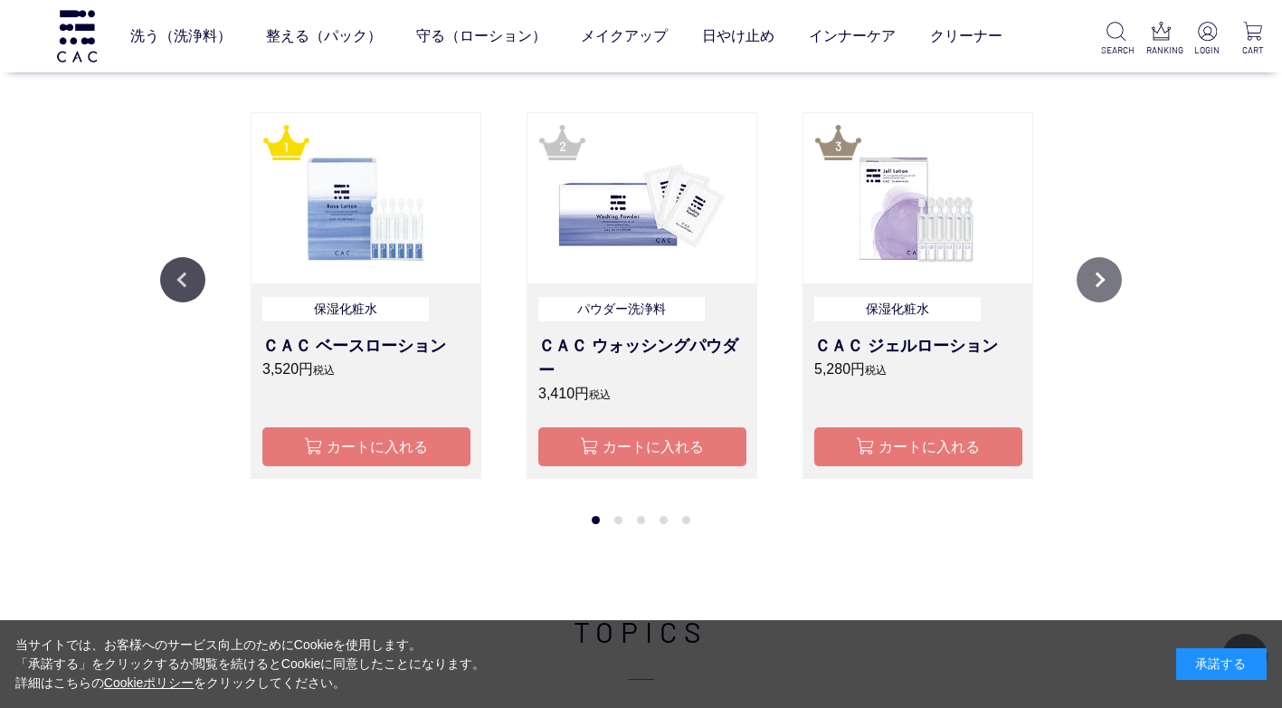
click at [1098, 284] on button "Next" at bounding box center [1099, 279] width 45 height 45
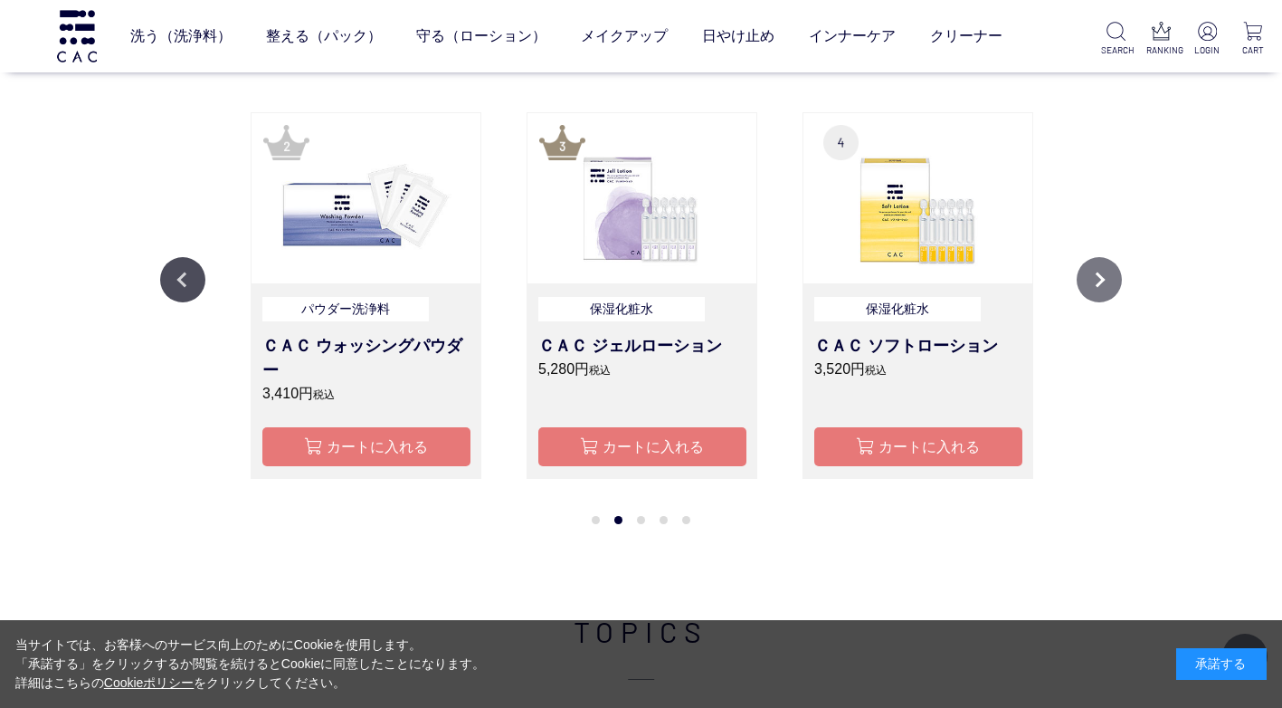
click at [1098, 284] on button "Next" at bounding box center [1099, 279] width 45 height 45
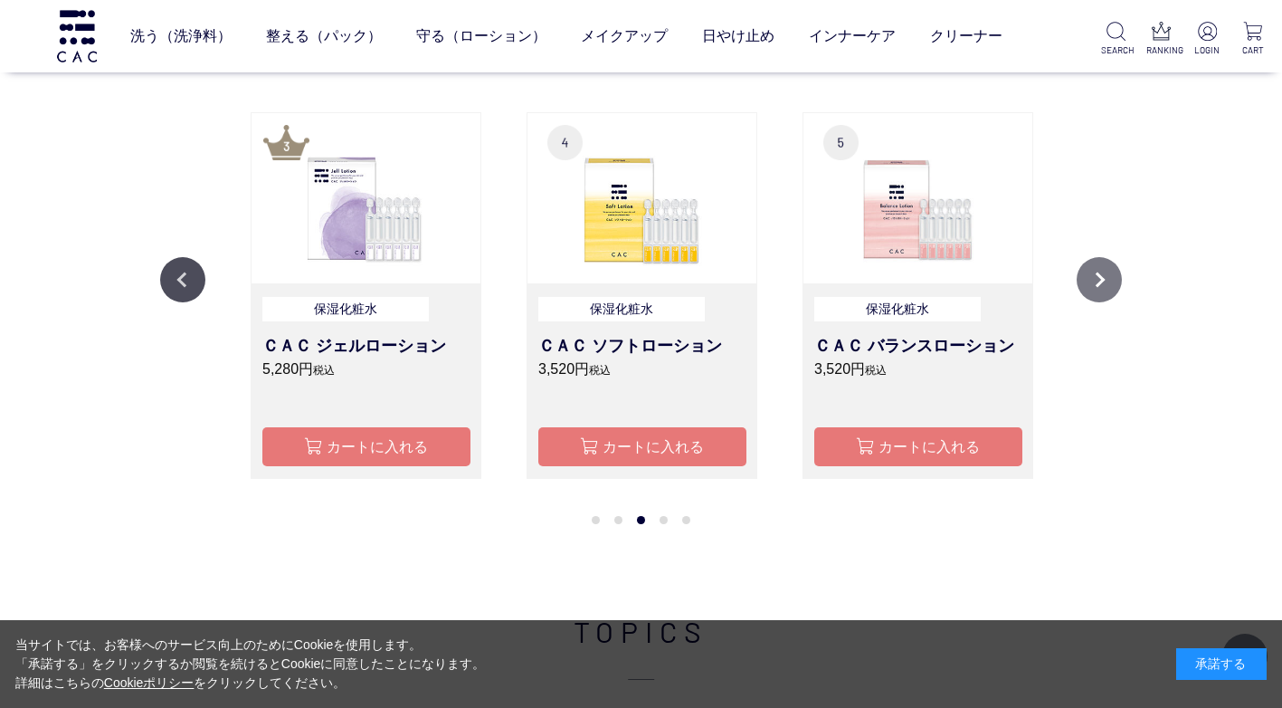
click at [1098, 284] on button "Next" at bounding box center [1099, 279] width 45 height 45
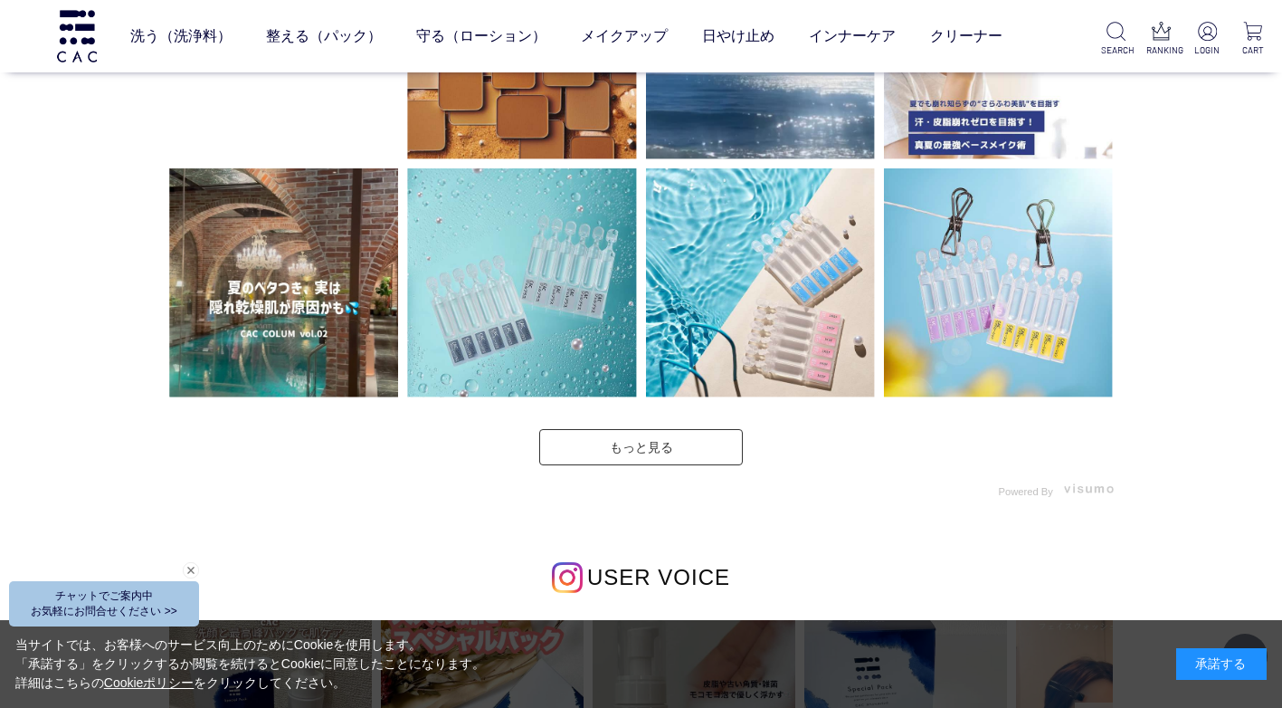
scroll to position [4343, 0]
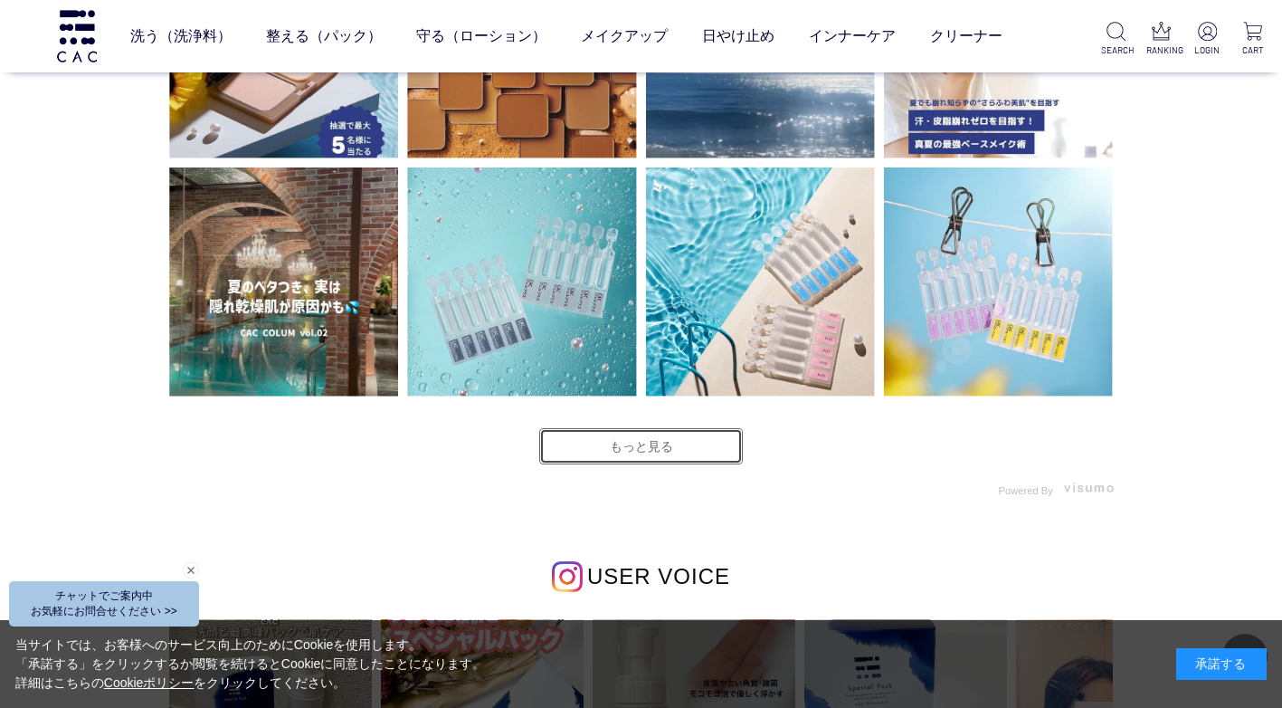
click at [592, 447] on link "もっと見る" at bounding box center [641, 446] width 204 height 36
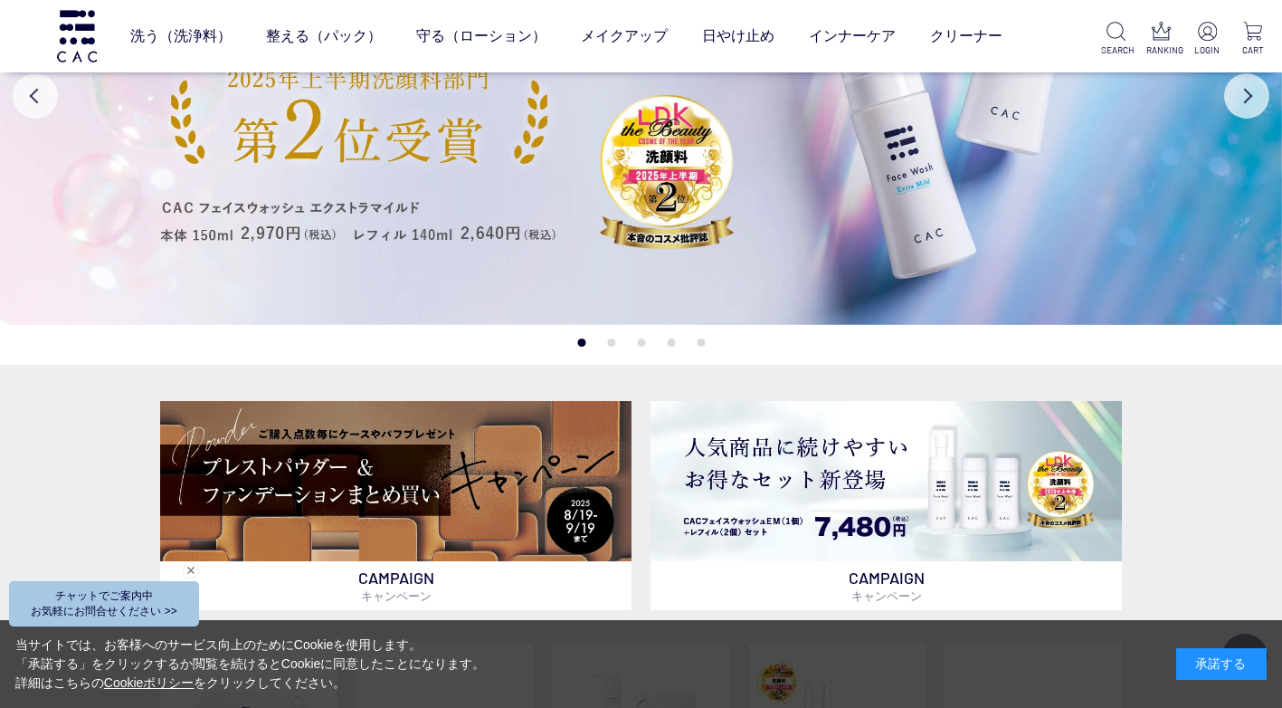
scroll to position [0, 0]
